Goal: Find specific page/section: Find specific page/section

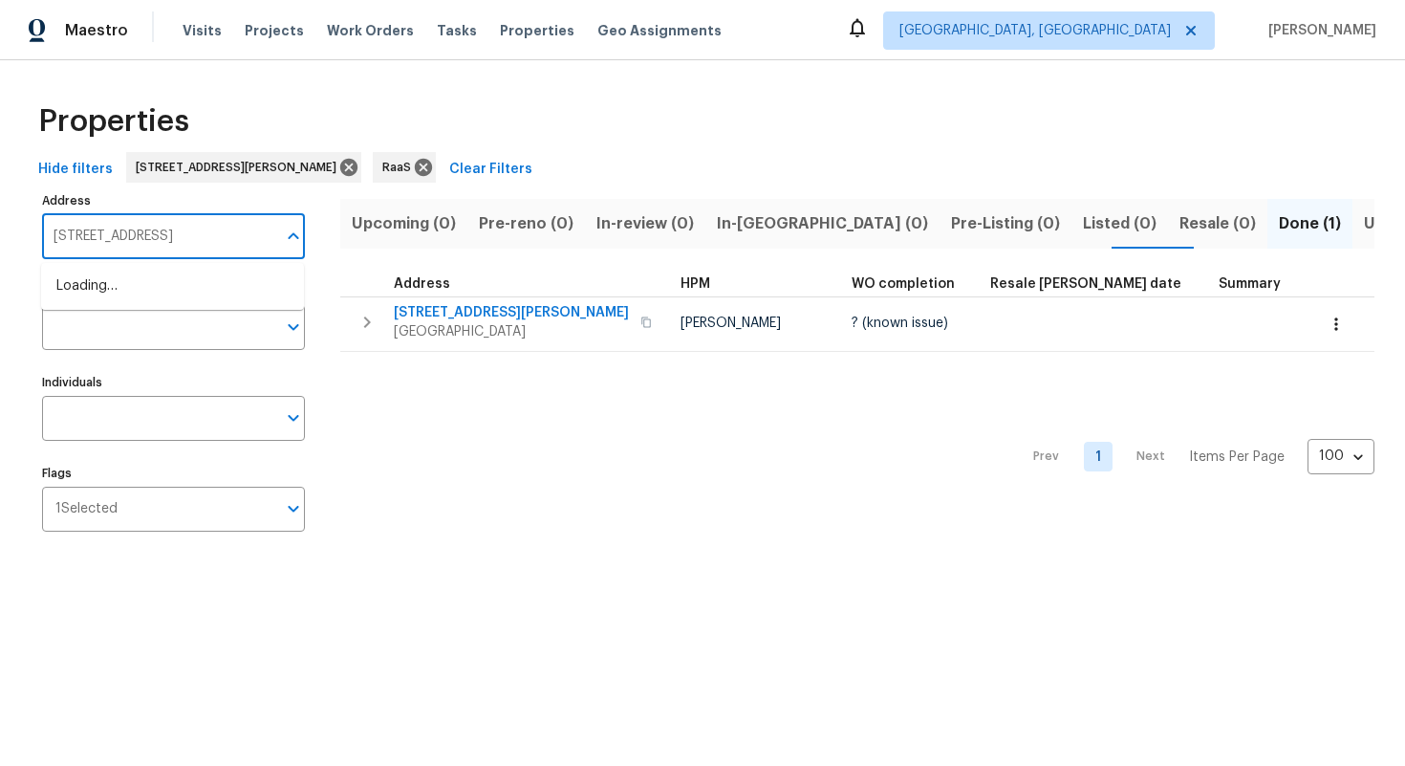
scroll to position [0, 32]
drag, startPoint x: 118, startPoint y: 231, endPoint x: 314, endPoint y: 231, distance: 196.9
click at [314, 231] on div "Address [STREET_ADDRESS] Address Markets Markets Individuals Individuals Flags …" at bounding box center [185, 368] width 287 height 363
type input "8723 Chipping"
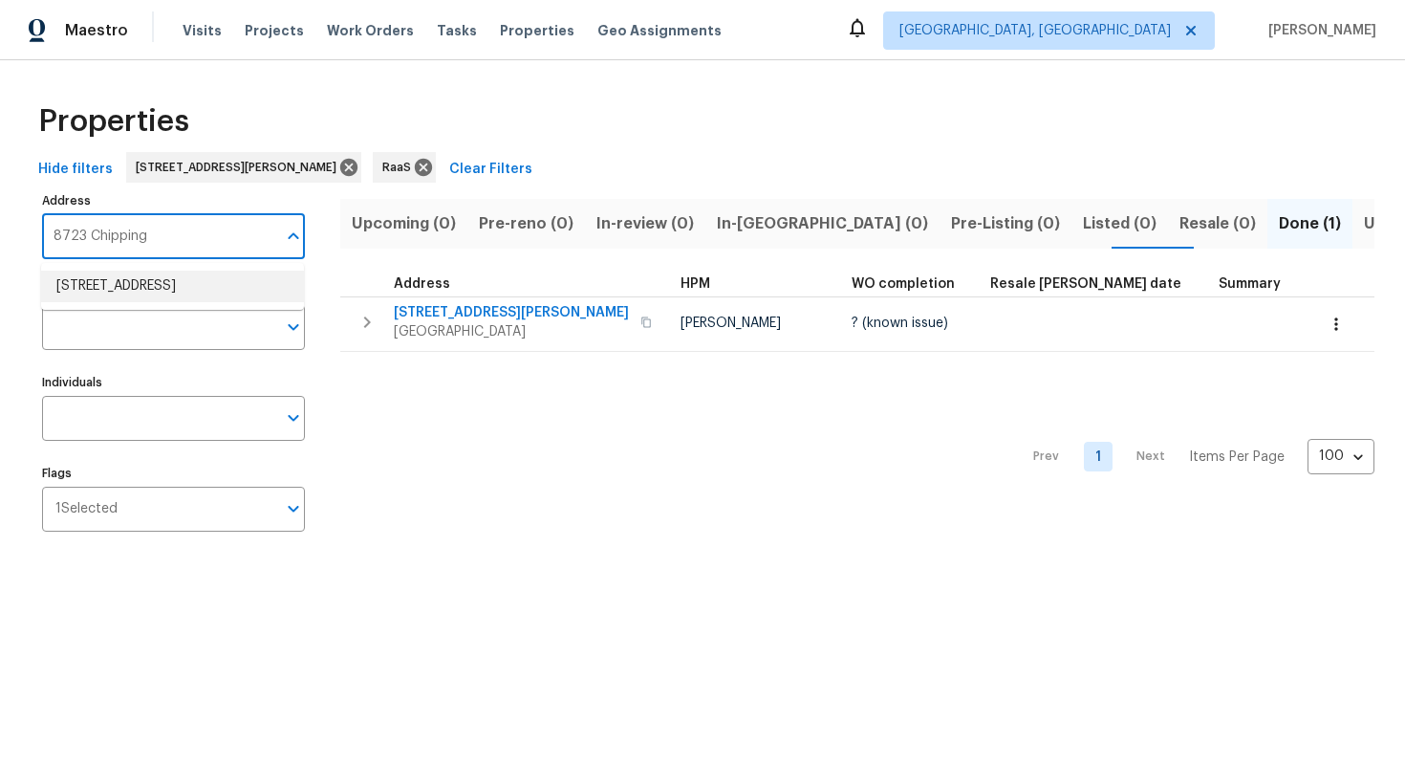
click at [215, 276] on li "[STREET_ADDRESS]" at bounding box center [172, 287] width 263 height 32
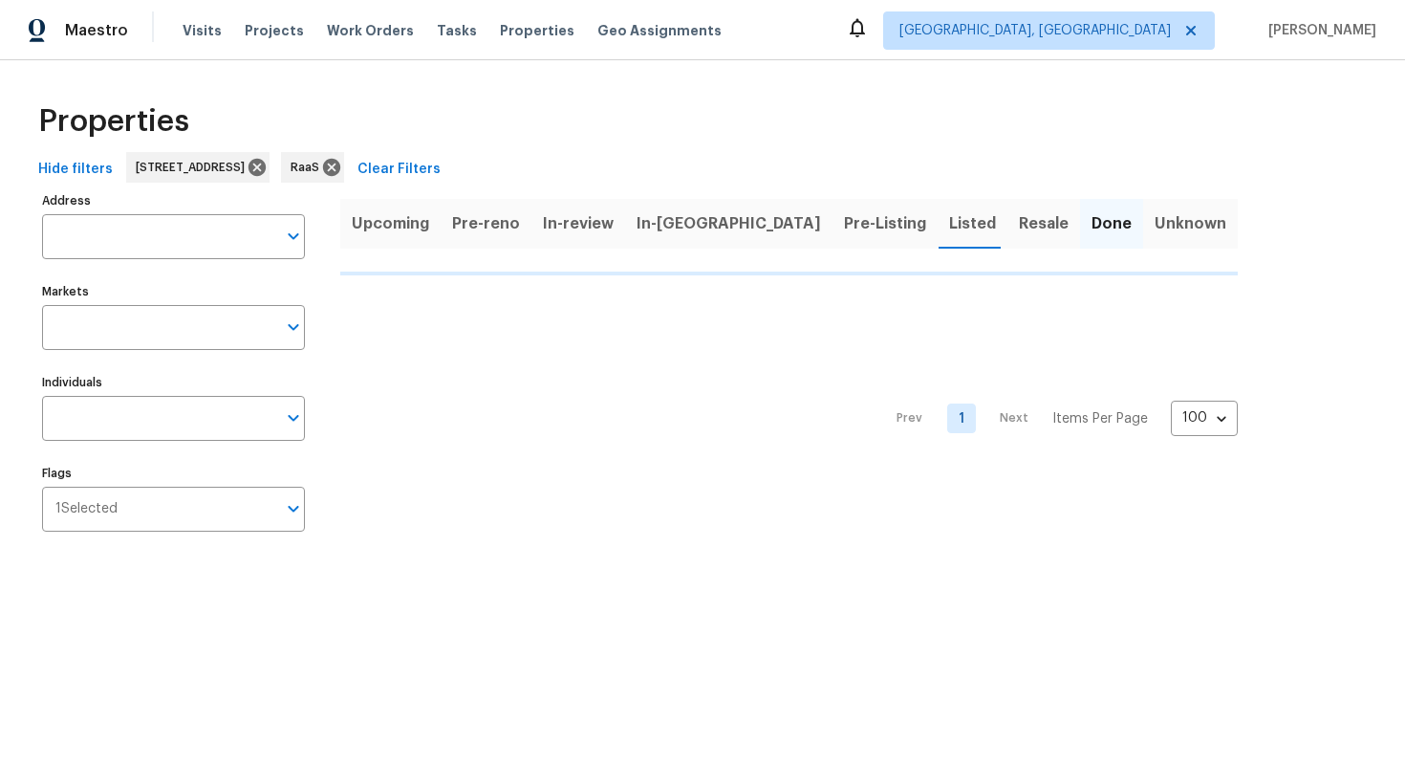
type input "[STREET_ADDRESS]"
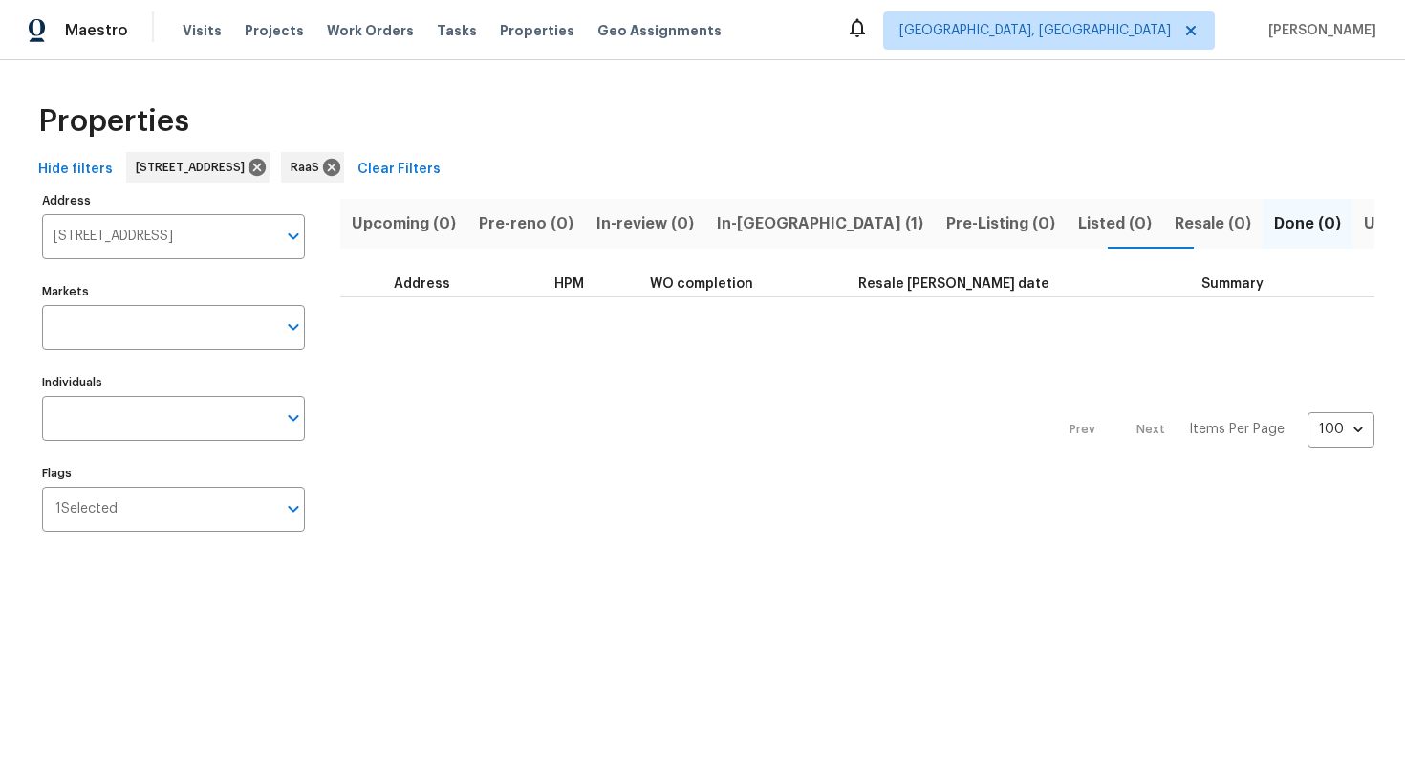
click at [748, 231] on span "In-[GEOGRAPHIC_DATA] (1)" at bounding box center [820, 223] width 206 height 27
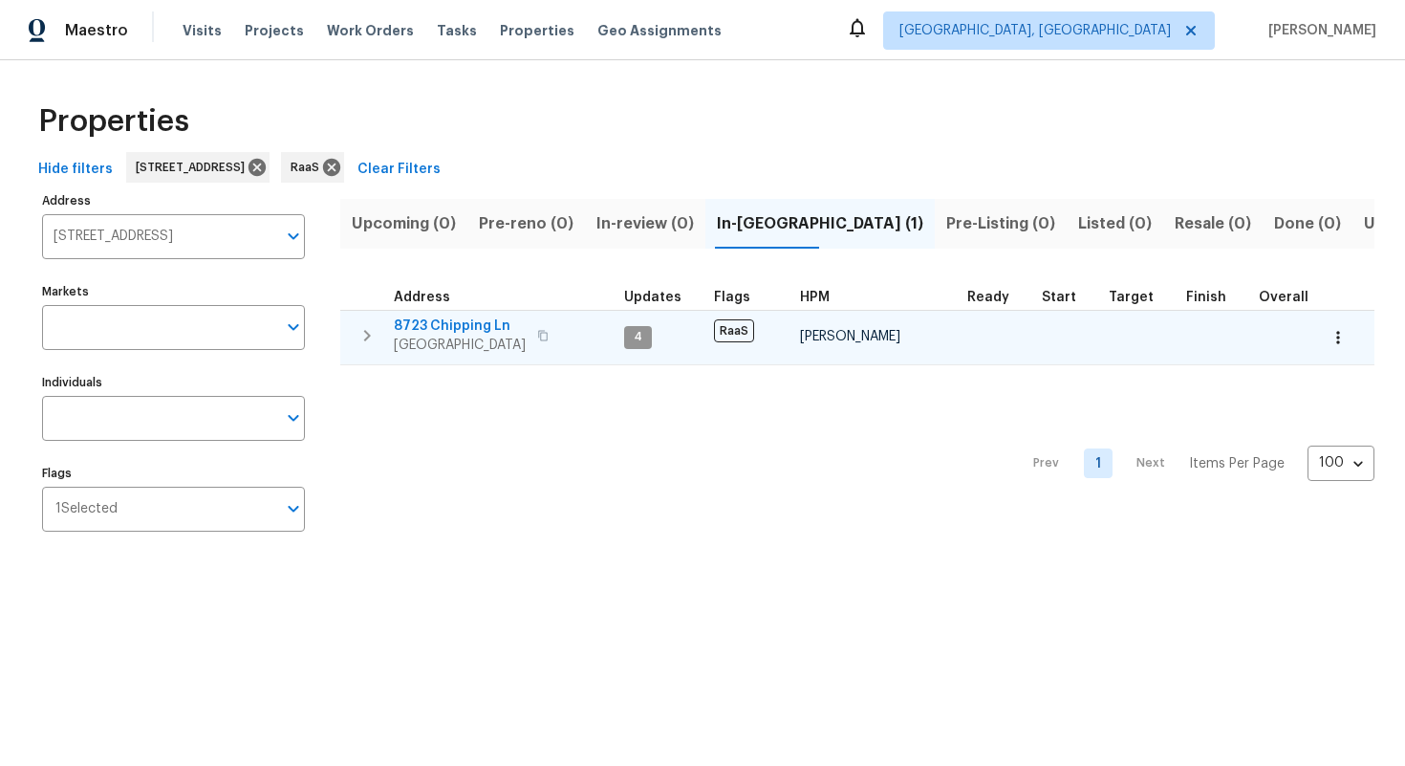
click at [427, 326] on span "8723 Chipping Ln" at bounding box center [460, 325] width 132 height 19
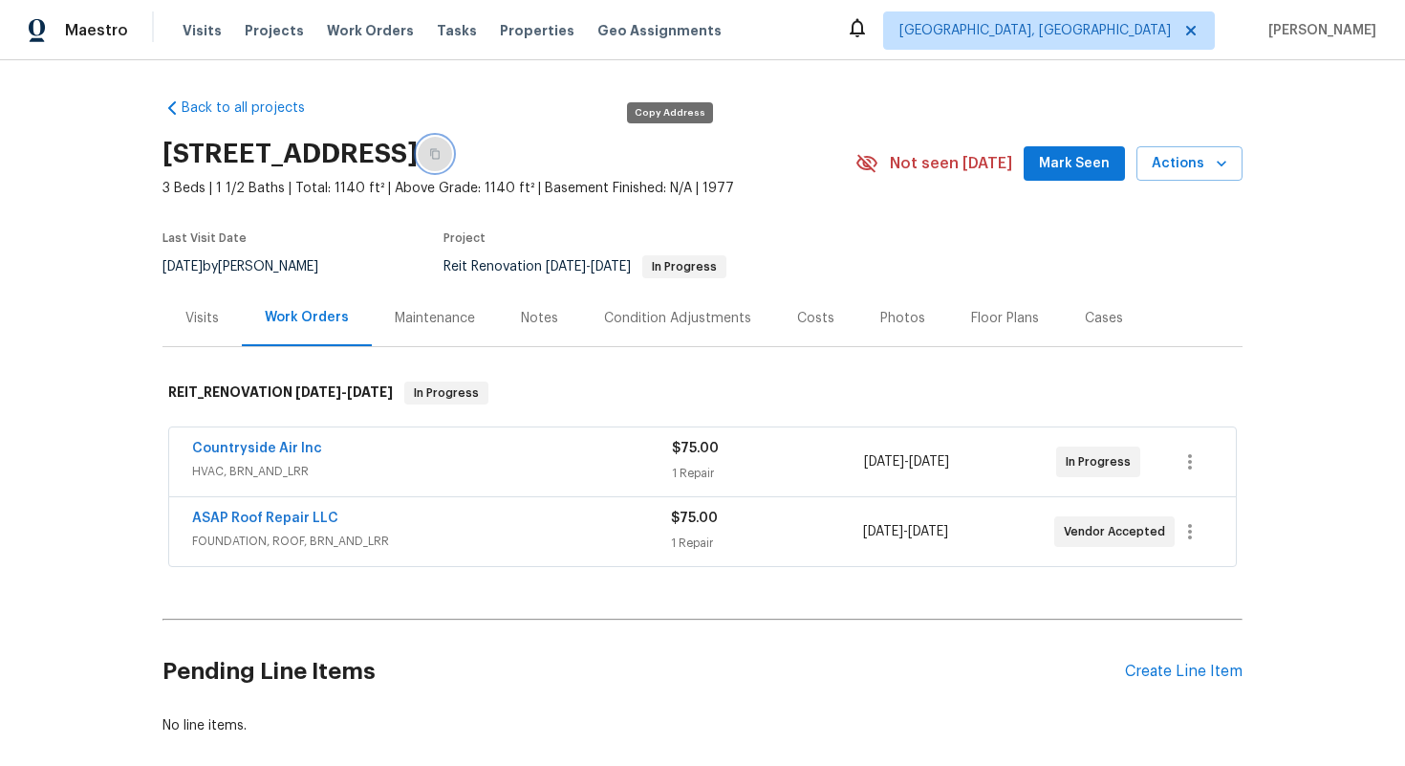
click at [452, 160] on button "button" at bounding box center [435, 154] width 34 height 34
drag, startPoint x: 181, startPoint y: 442, endPoint x: 381, endPoint y: 443, distance: 200.7
click at [381, 443] on div "Countryside Air Inc HVAC, BRN_AND_LRR $75.00 1 Repair 9/4/2025 - 9/6/2025 In Pr…" at bounding box center [702, 461] width 1067 height 69
copy link "Countryside Air Inc"
drag, startPoint x: 182, startPoint y: 520, endPoint x: 369, endPoint y: 520, distance: 187.4
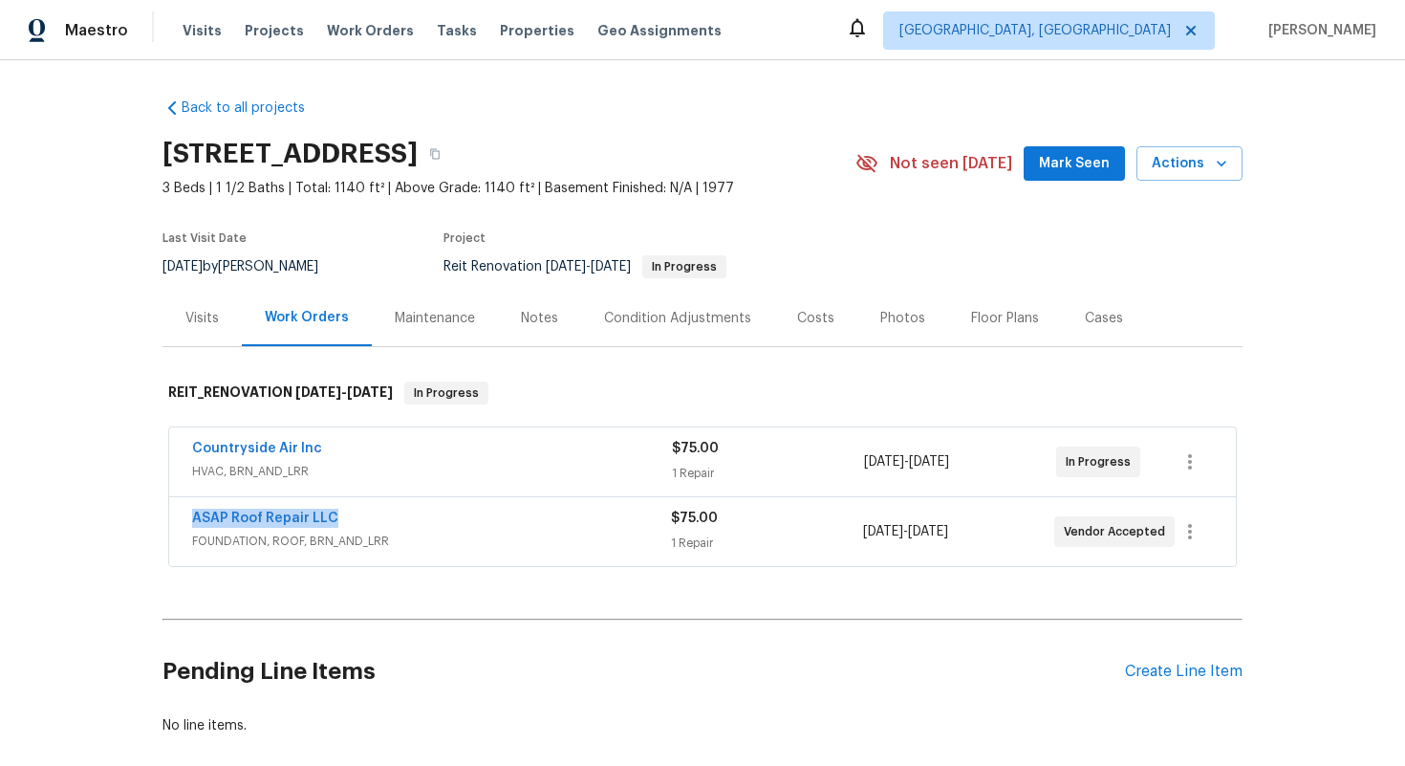
click at [369, 520] on div "ASAP Roof Repair LLC FOUNDATION, ROOF, BRN_AND_LRR $75.00 1 Repair 9/3/2025 - 9…" at bounding box center [702, 531] width 1067 height 69
copy link "ASAP Roof Repair LLC"
